Goal: Transaction & Acquisition: Book appointment/travel/reservation

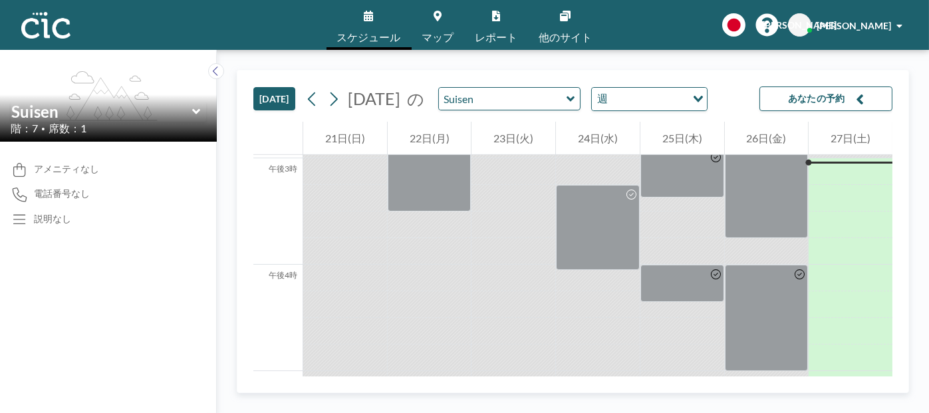
scroll to position [1575, 0]
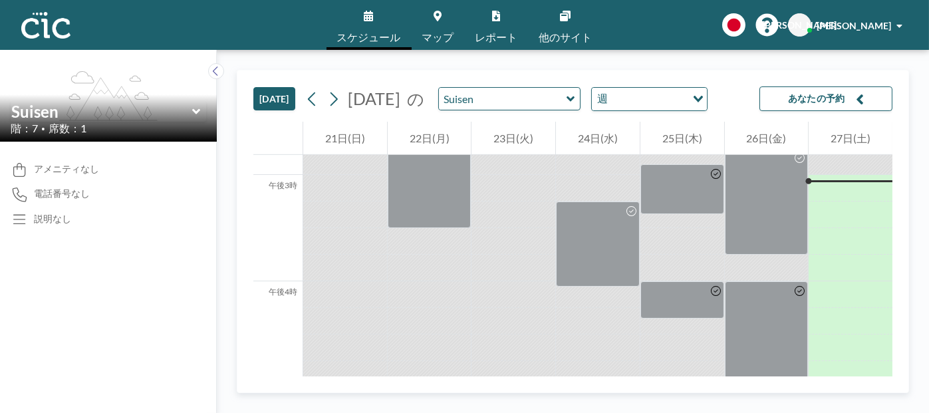
click at [575, 104] on icon at bounding box center [570, 98] width 9 height 13
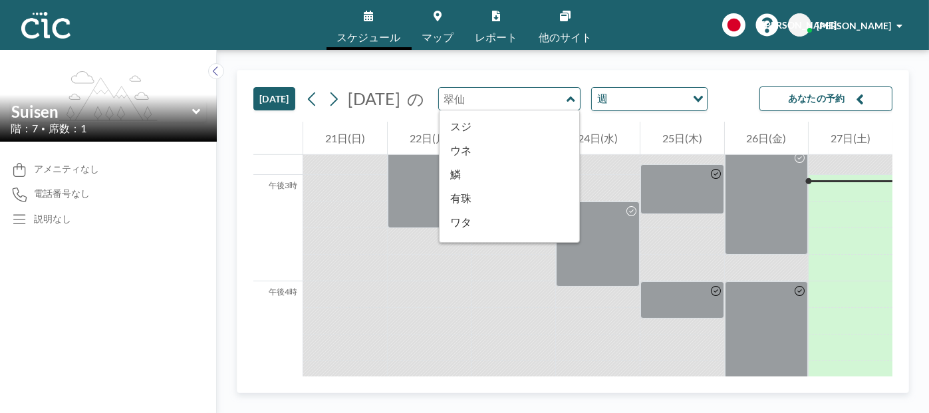
scroll to position [731, 0]
type input "Wata"
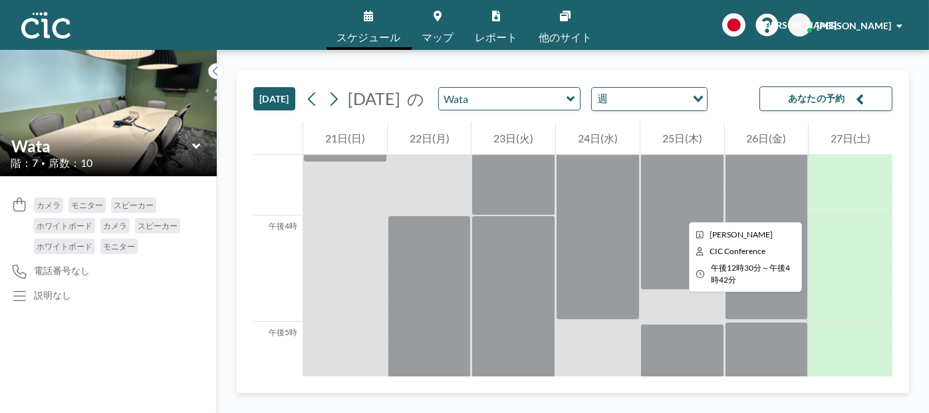
scroll to position [1702, 0]
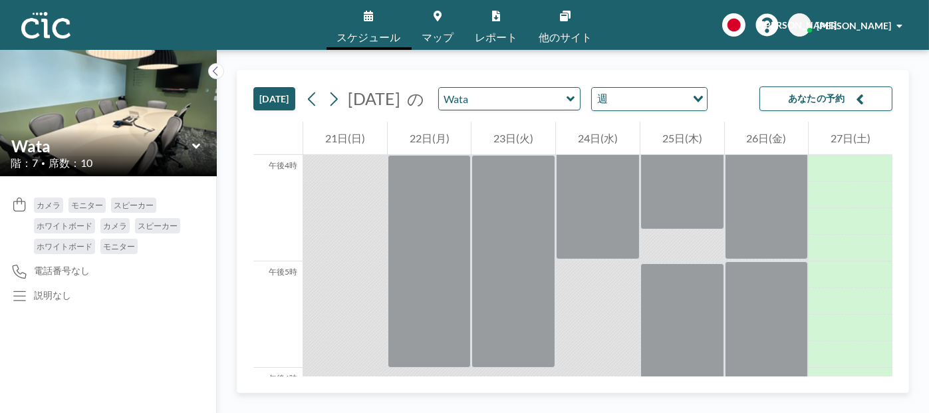
click at [574, 98] on icon at bounding box center [570, 98] width 8 height 5
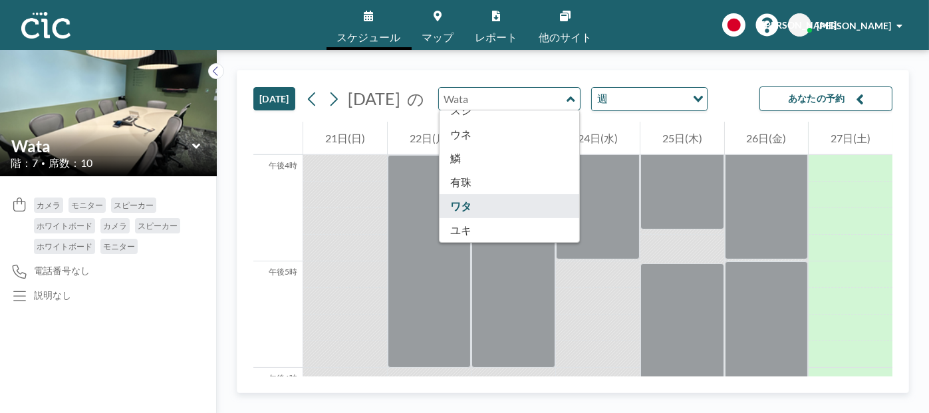
scroll to position [736, 0]
type input "Usu"
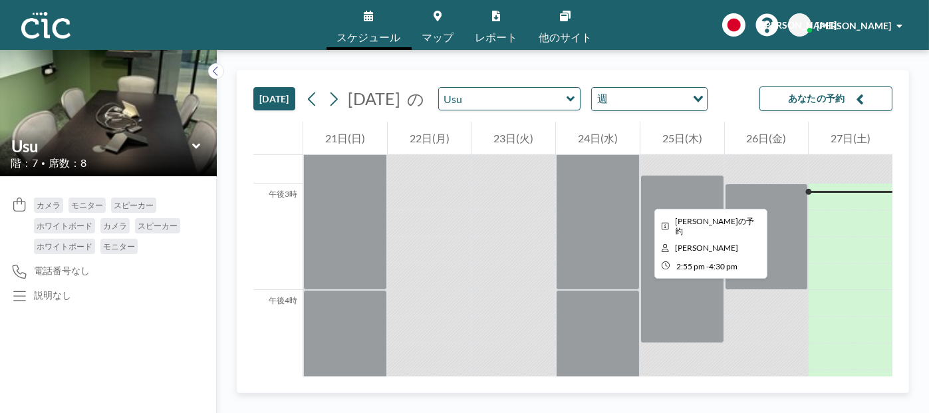
scroll to position [1569, 0]
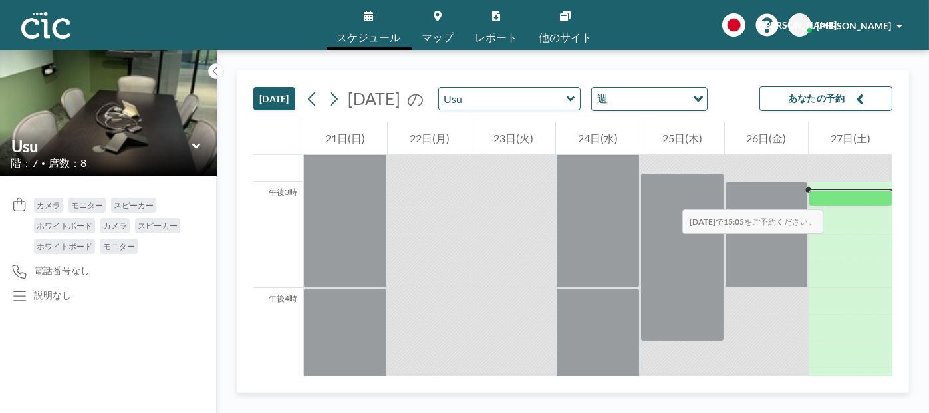
click at [824, 196] on div at bounding box center [850, 198] width 84 height 16
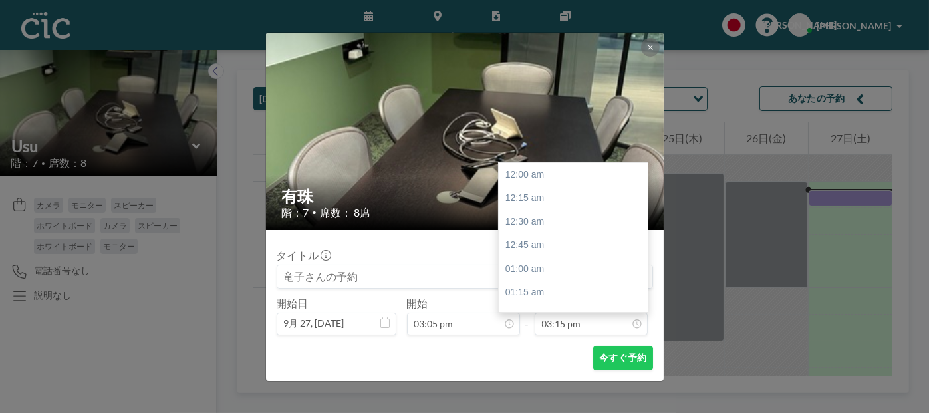
scroll to position [1442, 0]
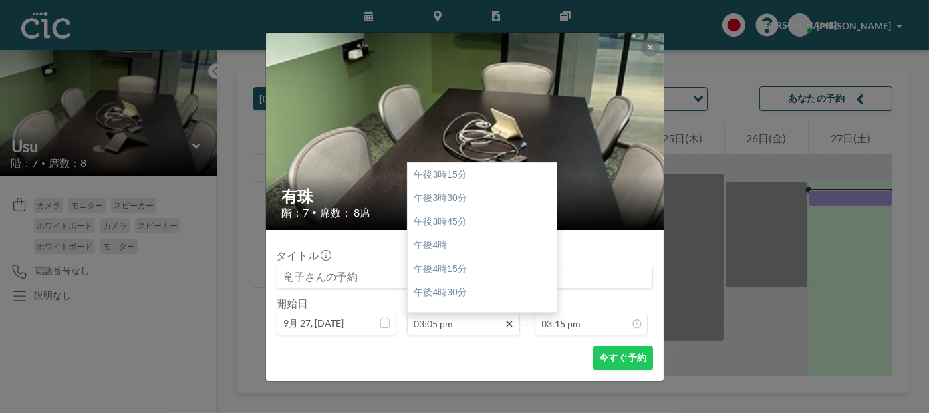
click at [509, 322] on icon at bounding box center [509, 323] width 11 height 11
click at [466, 176] on div "午後3時15分" at bounding box center [485, 175] width 156 height 24
type input "03:15 pm"
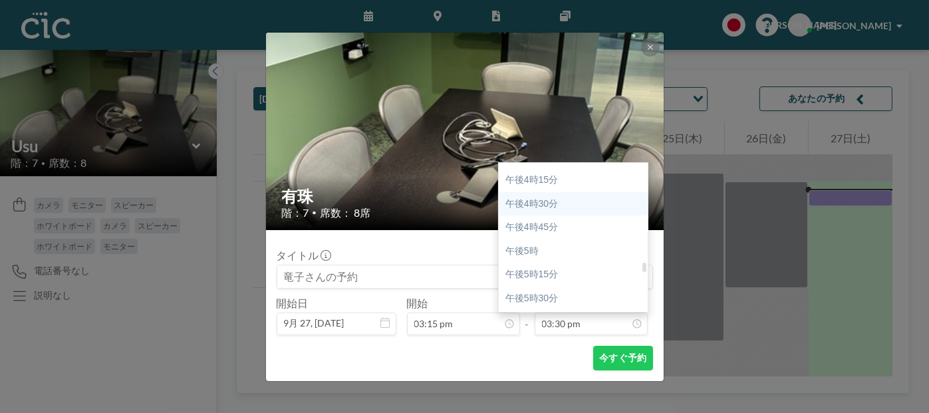
scroll to position [1534, 0]
click at [579, 274] on div "午後5時15分" at bounding box center [577, 273] width 156 height 24
type input "05:15 pm"
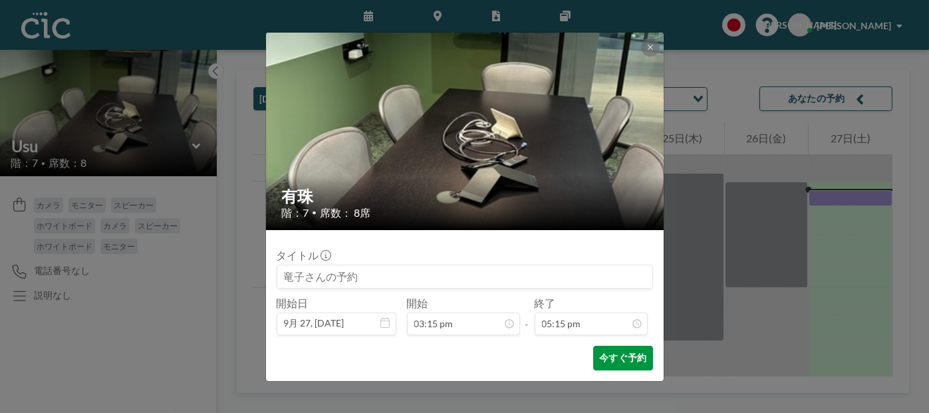
scroll to position [1633, 0]
click at [620, 361] on font "今すぐ予約" at bounding box center [622, 357] width 47 height 11
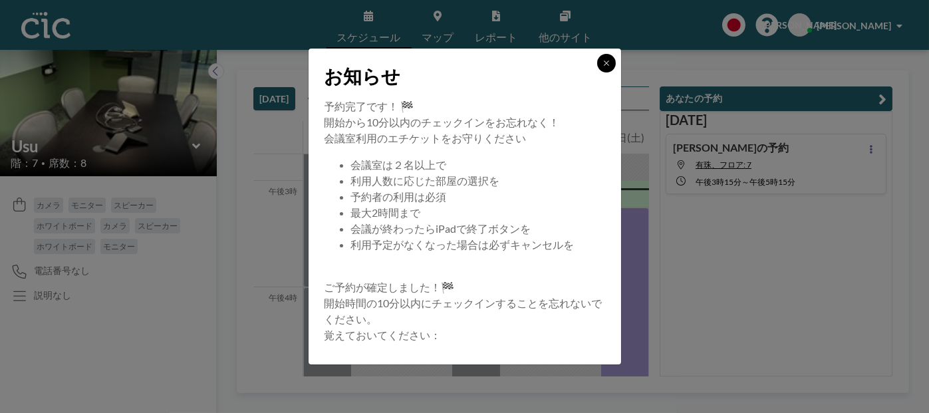
click at [608, 63] on icon at bounding box center [606, 63] width 8 height 8
